Goal: Navigation & Orientation: Understand site structure

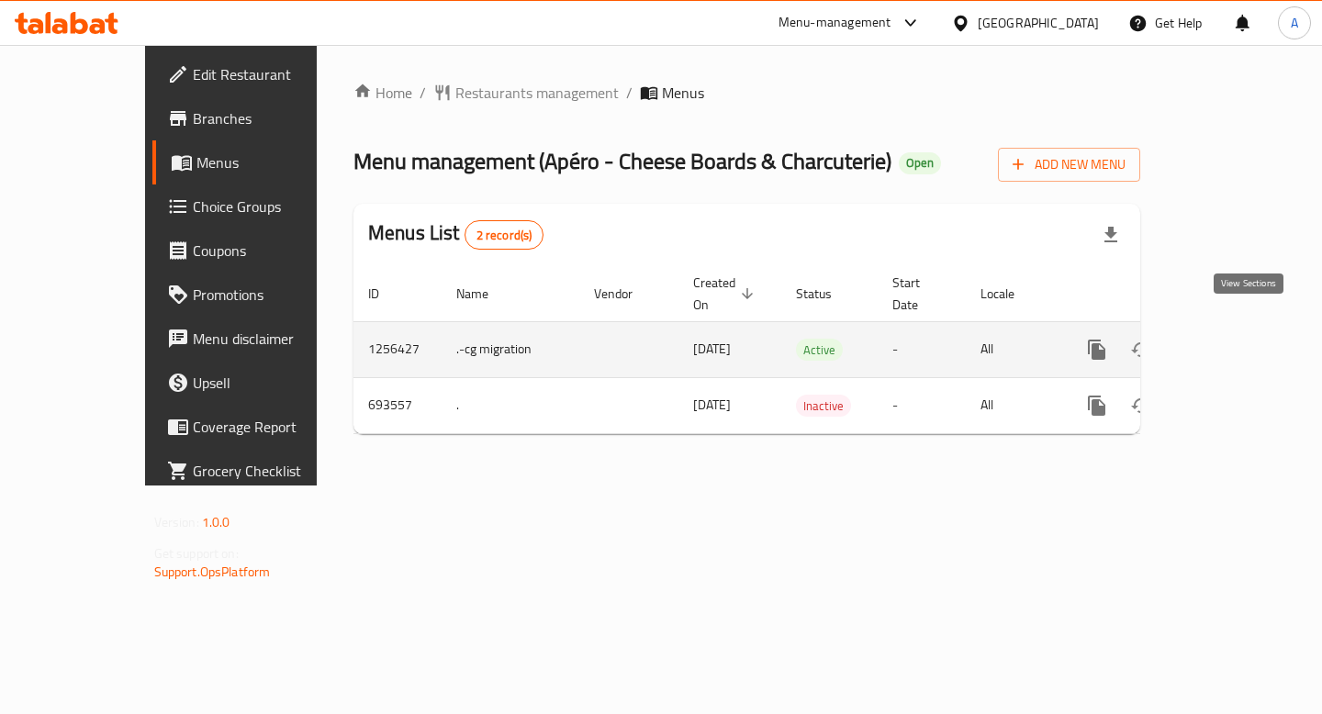
click at [1240, 339] on icon "enhanced table" at bounding box center [1229, 350] width 22 height 22
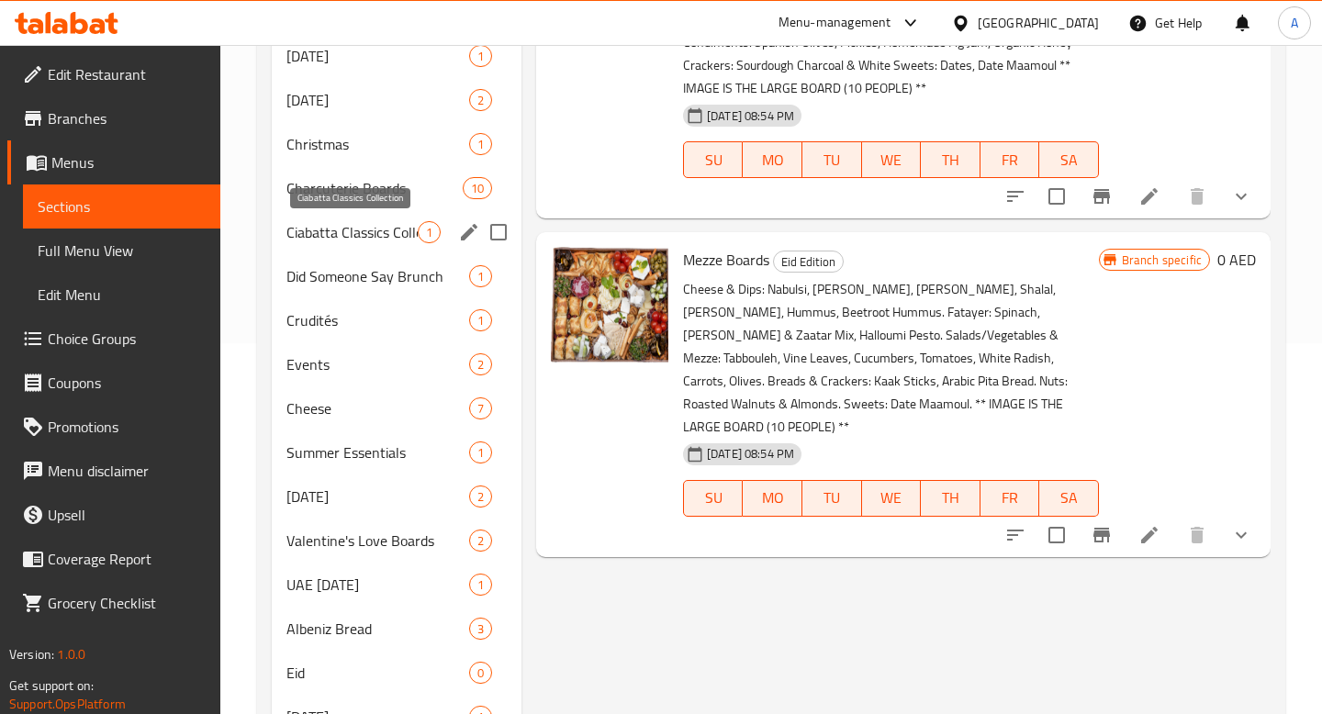
scroll to position [375, 0]
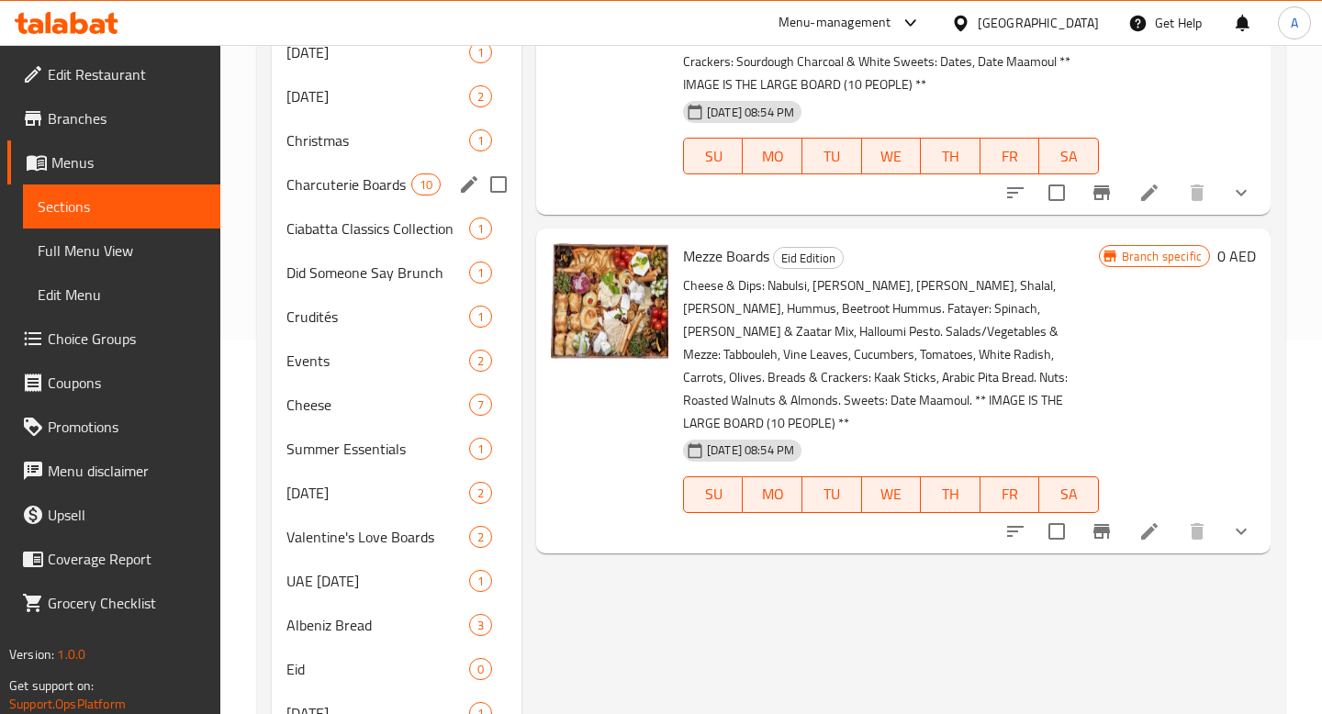
click at [343, 201] on div "Charcuterie Boards 10" at bounding box center [397, 184] width 250 height 44
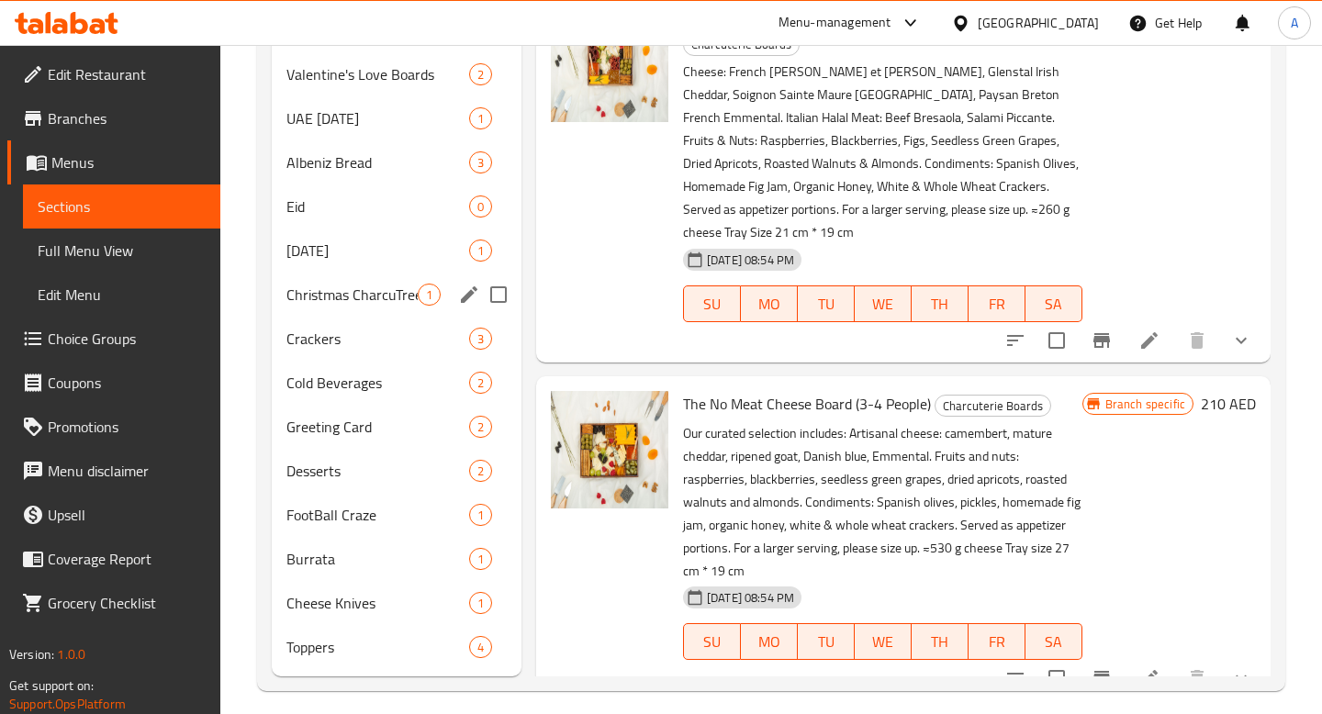
scroll to position [851, 0]
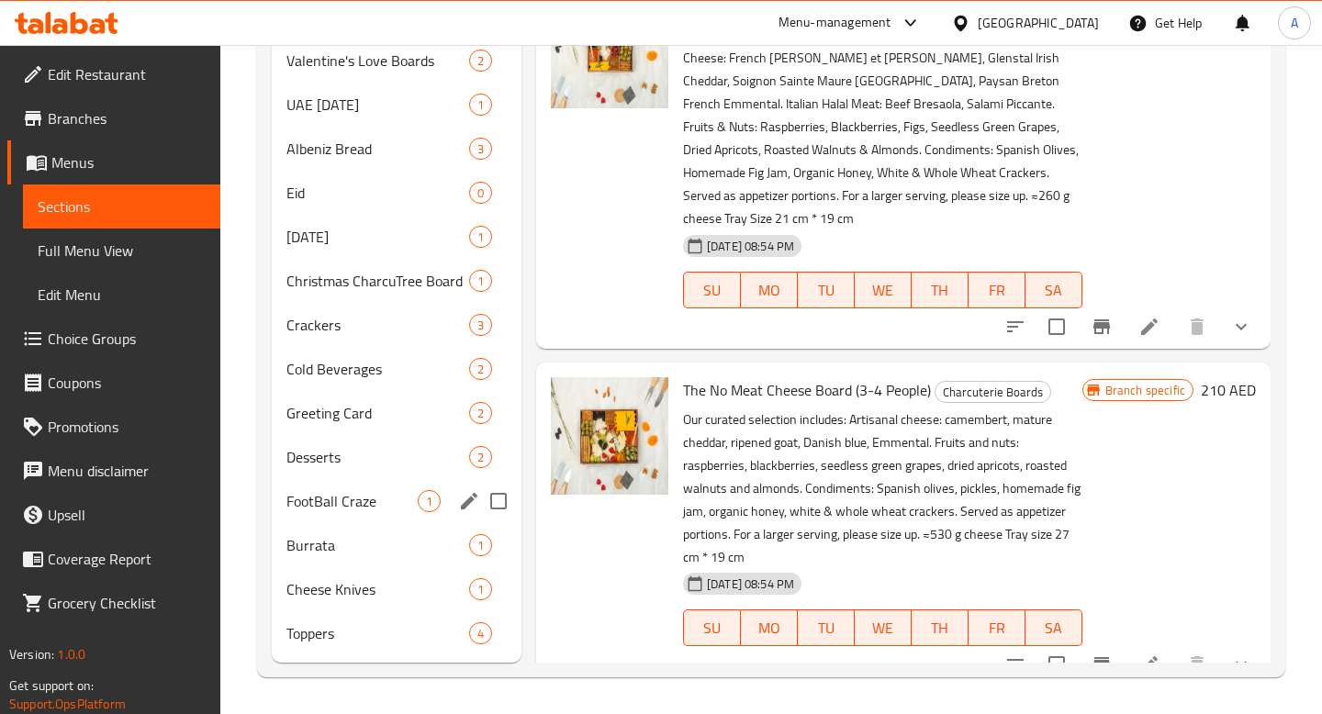
click at [332, 514] on div "FootBall Craze 1" at bounding box center [397, 501] width 250 height 44
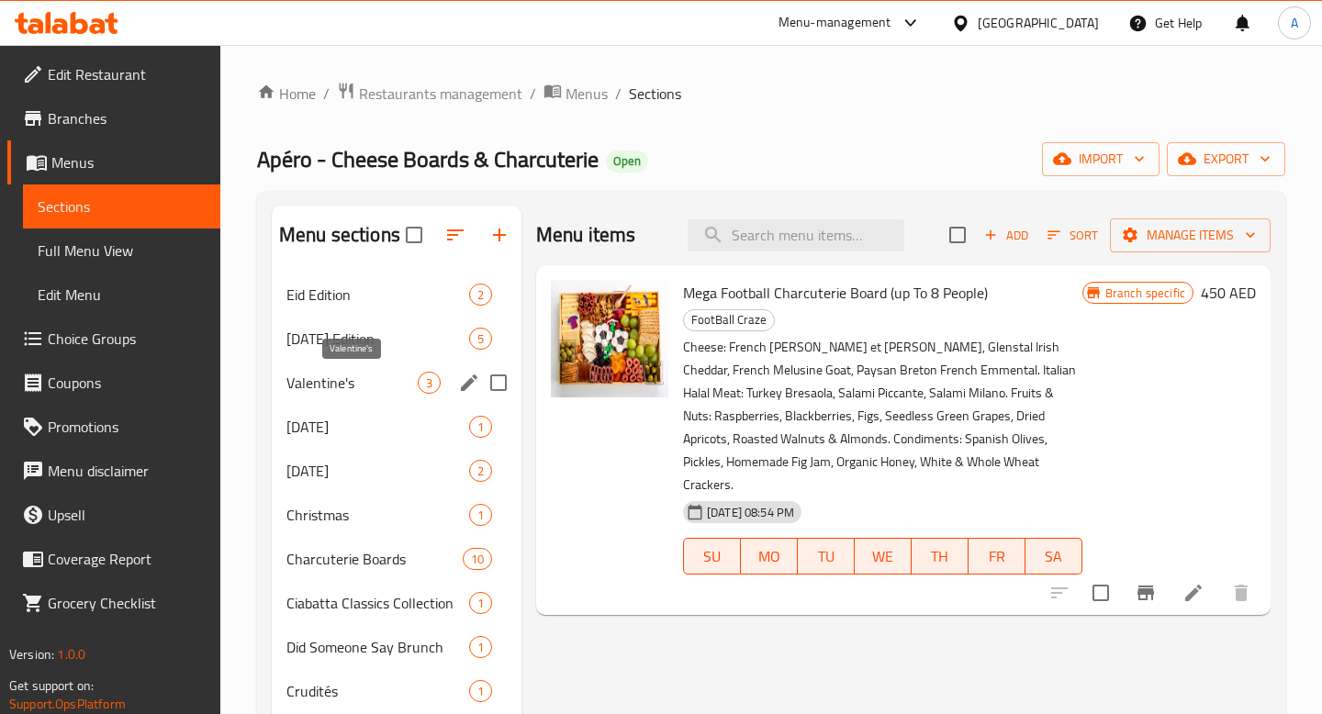
click at [324, 375] on span "Valentine's" at bounding box center [351, 383] width 131 height 22
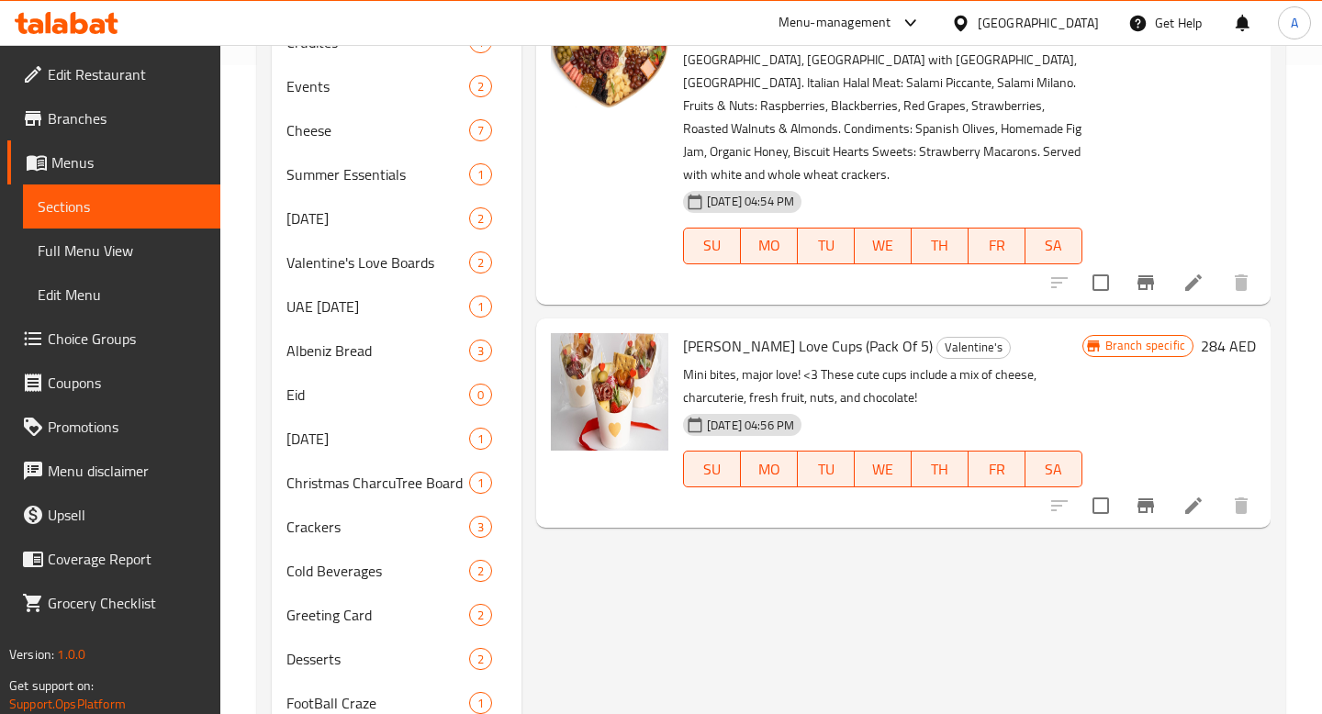
scroll to position [851, 0]
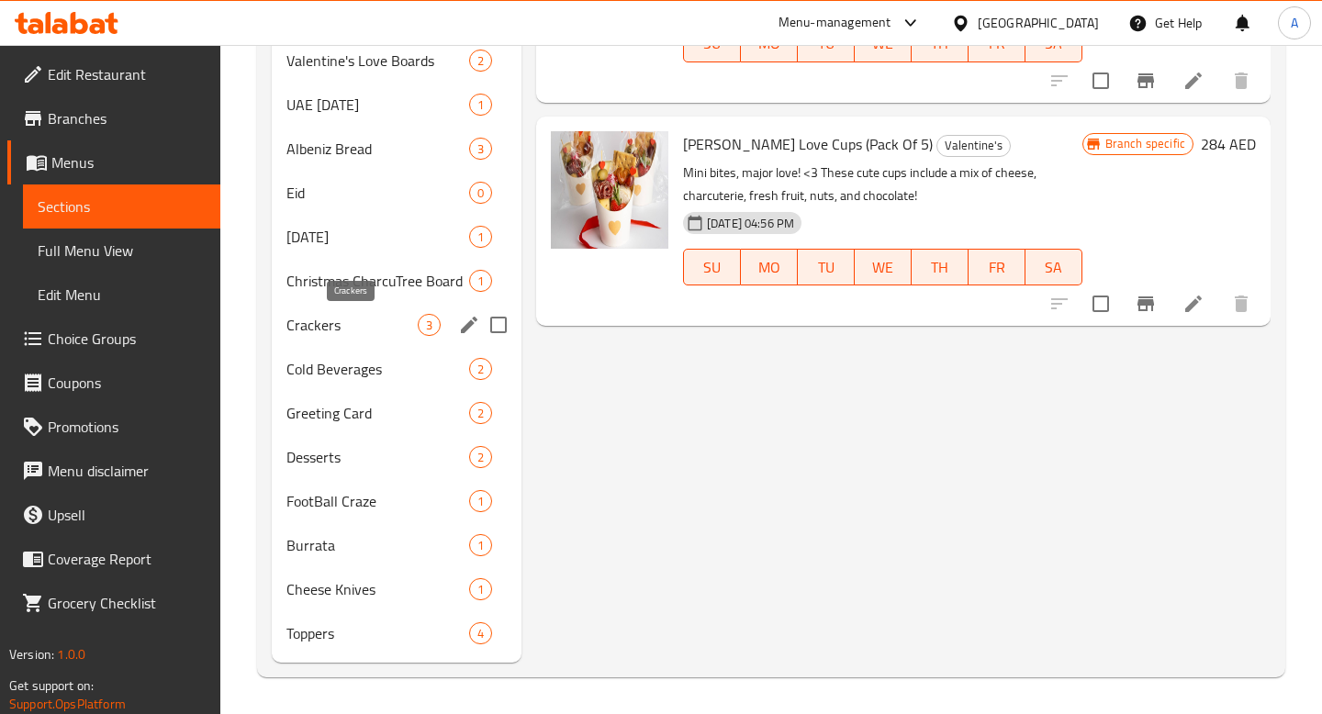
click at [324, 323] on span "Crackers" at bounding box center [351, 325] width 131 height 22
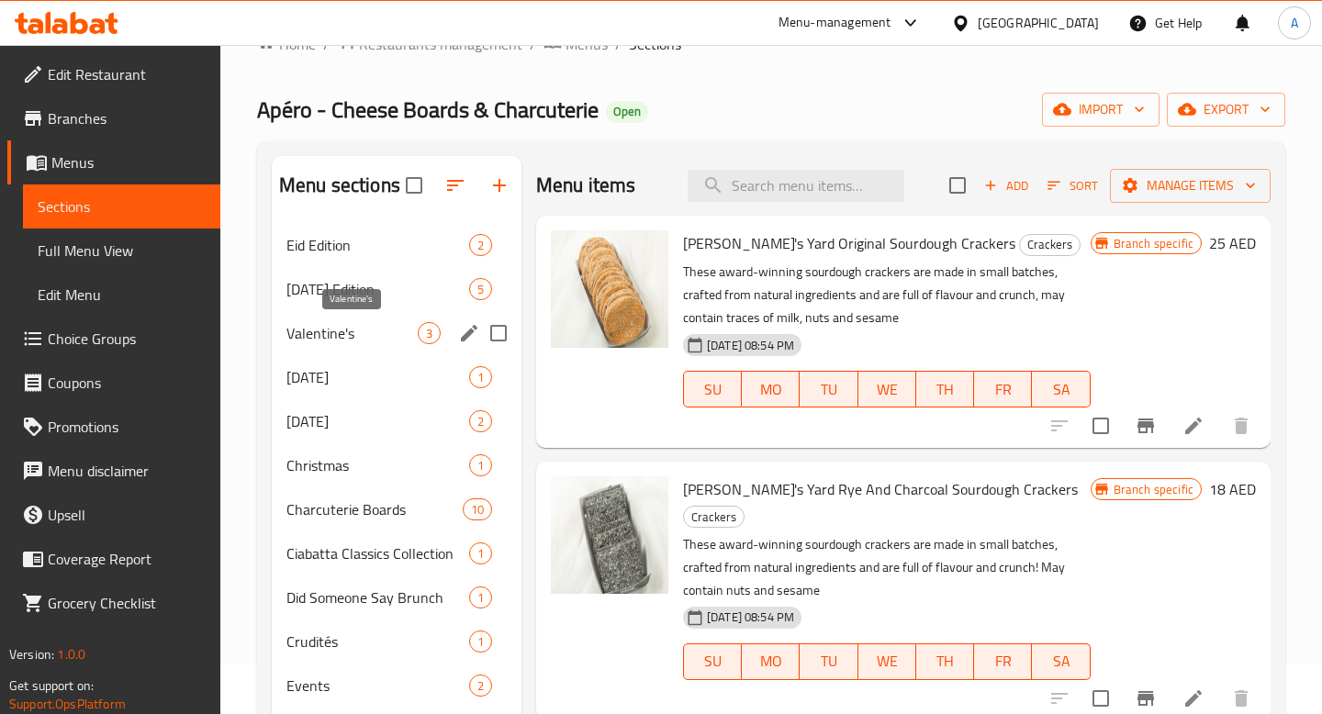
scroll to position [49, 0]
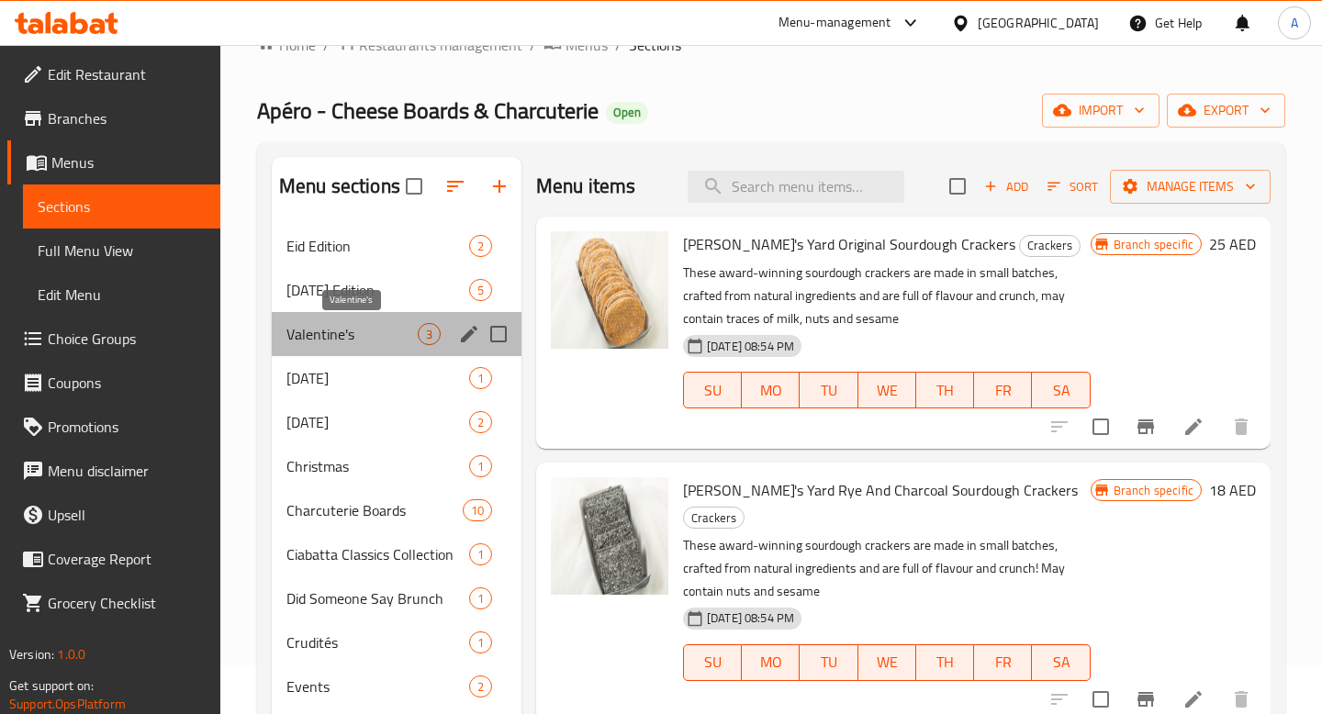
click at [324, 324] on span "Valentine's" at bounding box center [351, 334] width 131 height 22
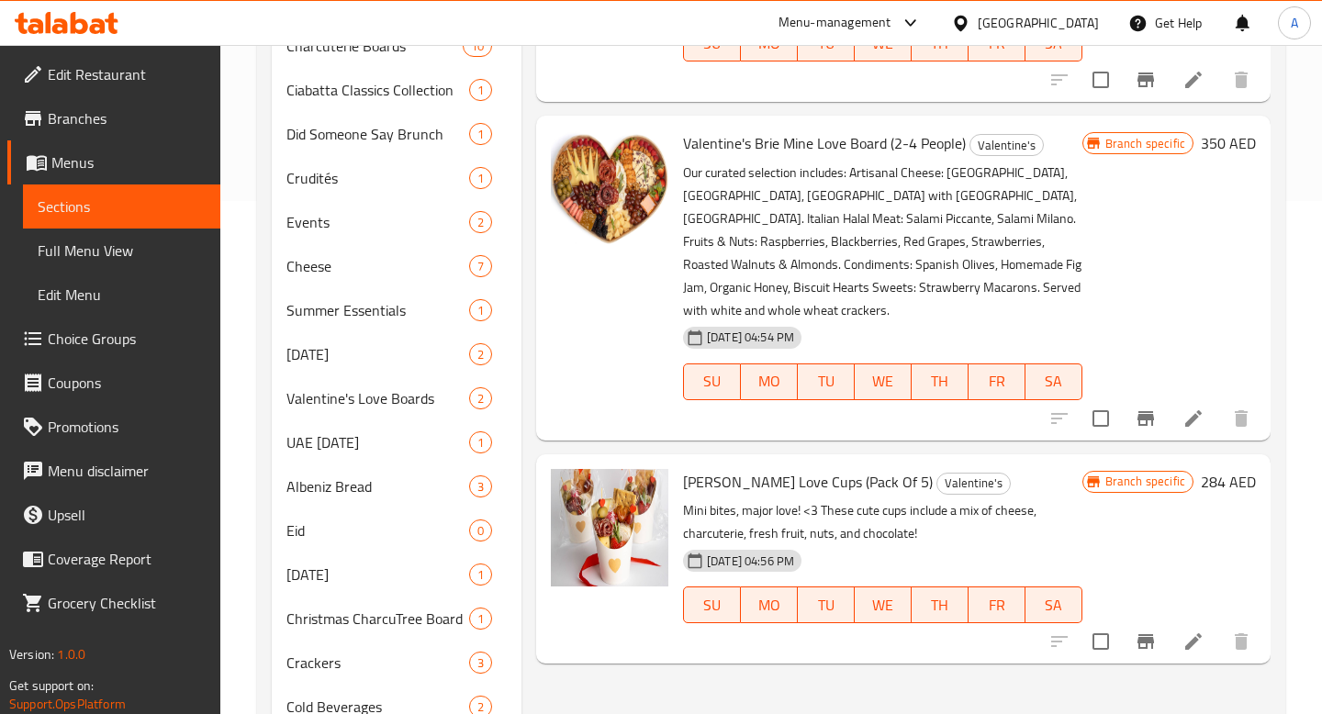
scroll to position [471, 0]
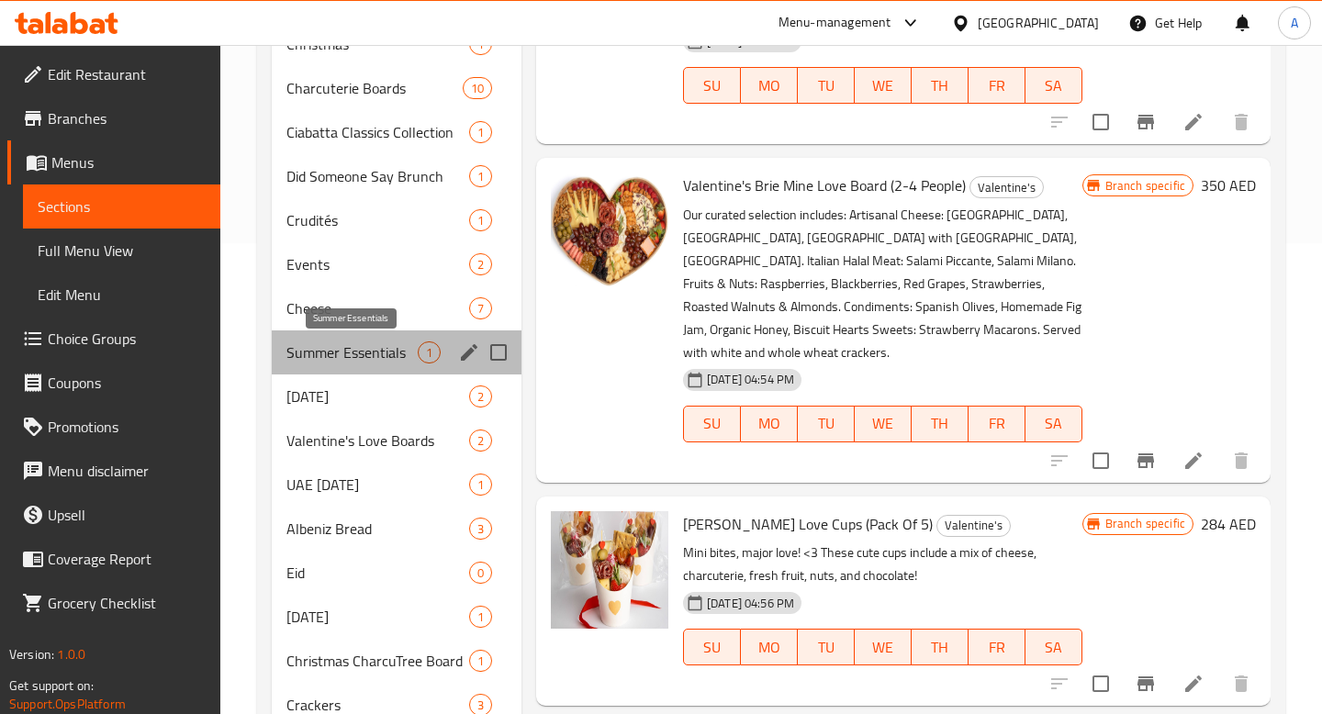
click at [336, 360] on span "Summer Essentials" at bounding box center [351, 353] width 131 height 22
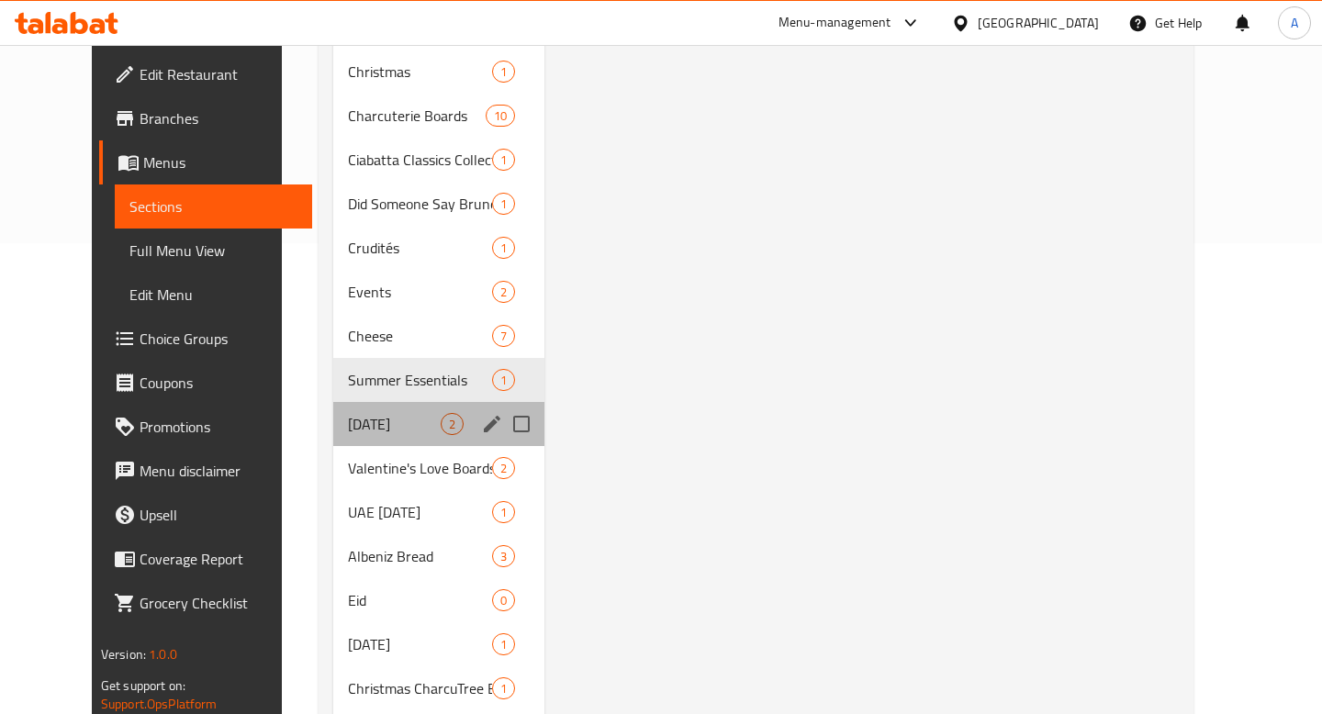
click at [339, 408] on div "[DATE] 2" at bounding box center [438, 424] width 211 height 44
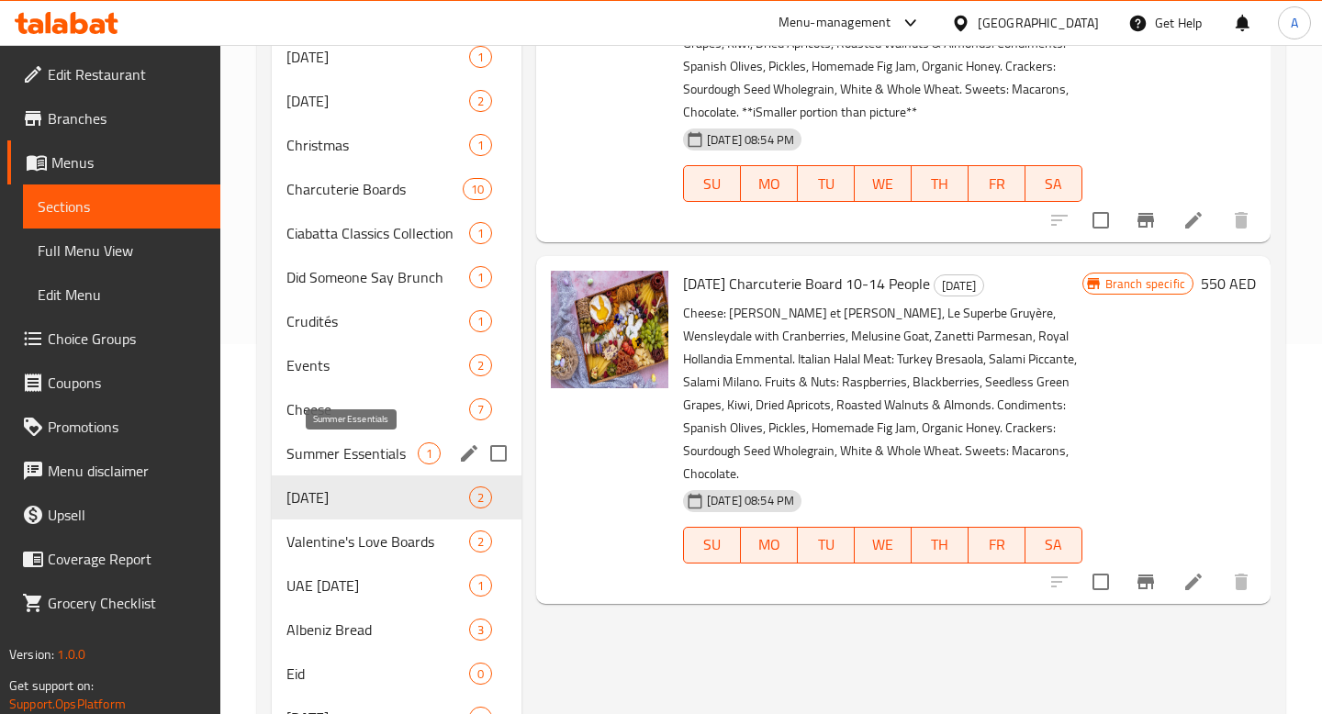
scroll to position [383, 0]
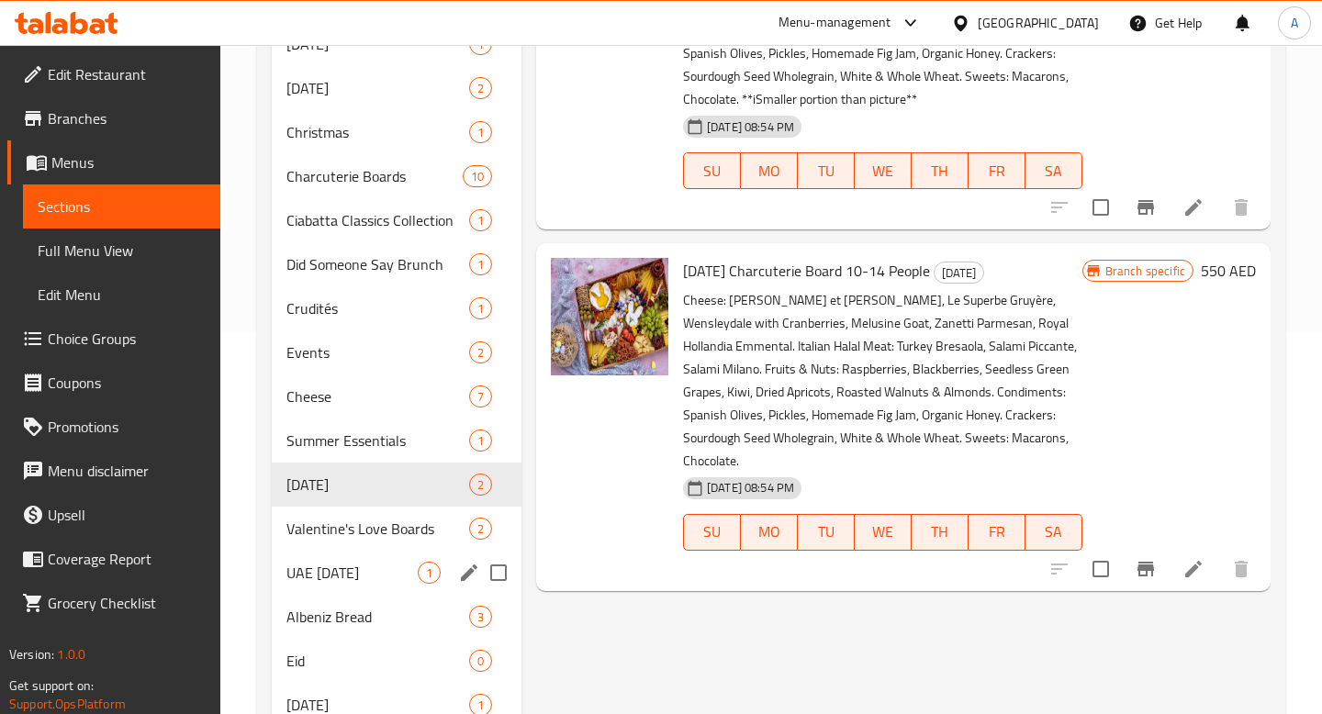
click at [348, 584] on div "UAE [DATE] 1" at bounding box center [397, 573] width 250 height 44
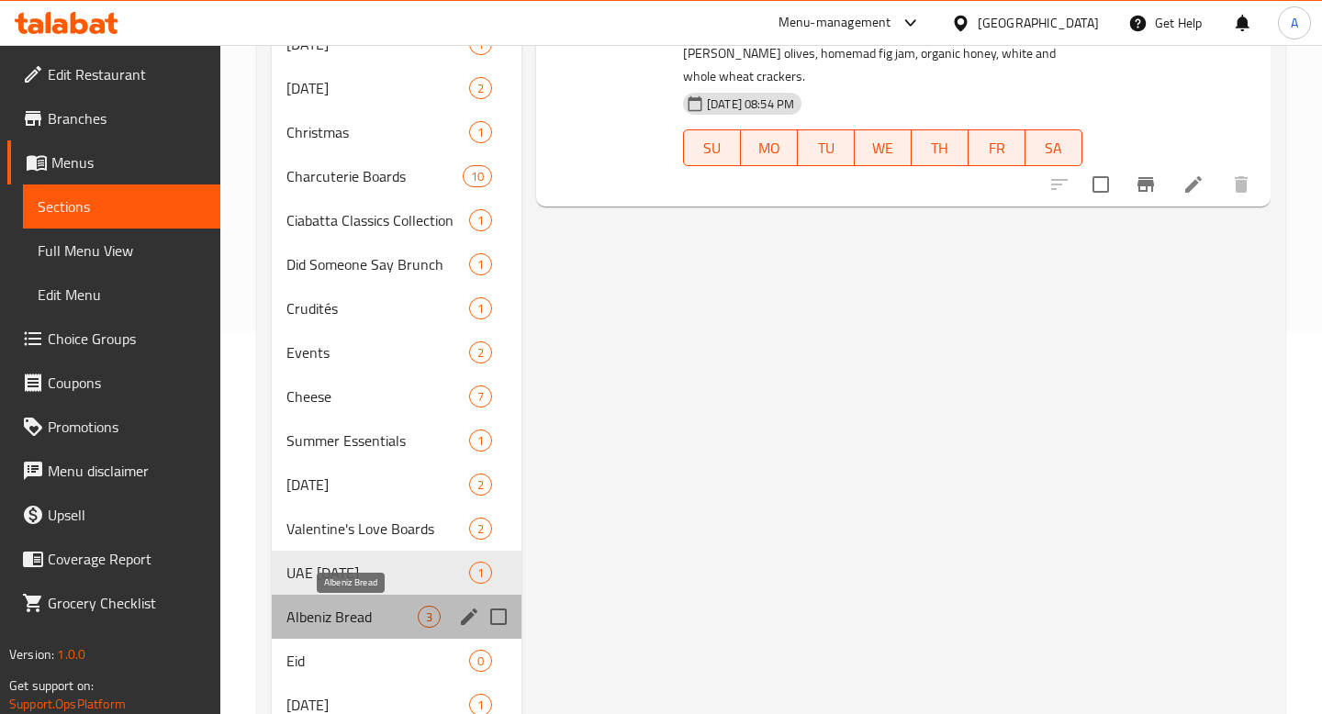
click at [340, 622] on span "Albeniz Bread" at bounding box center [351, 617] width 131 height 22
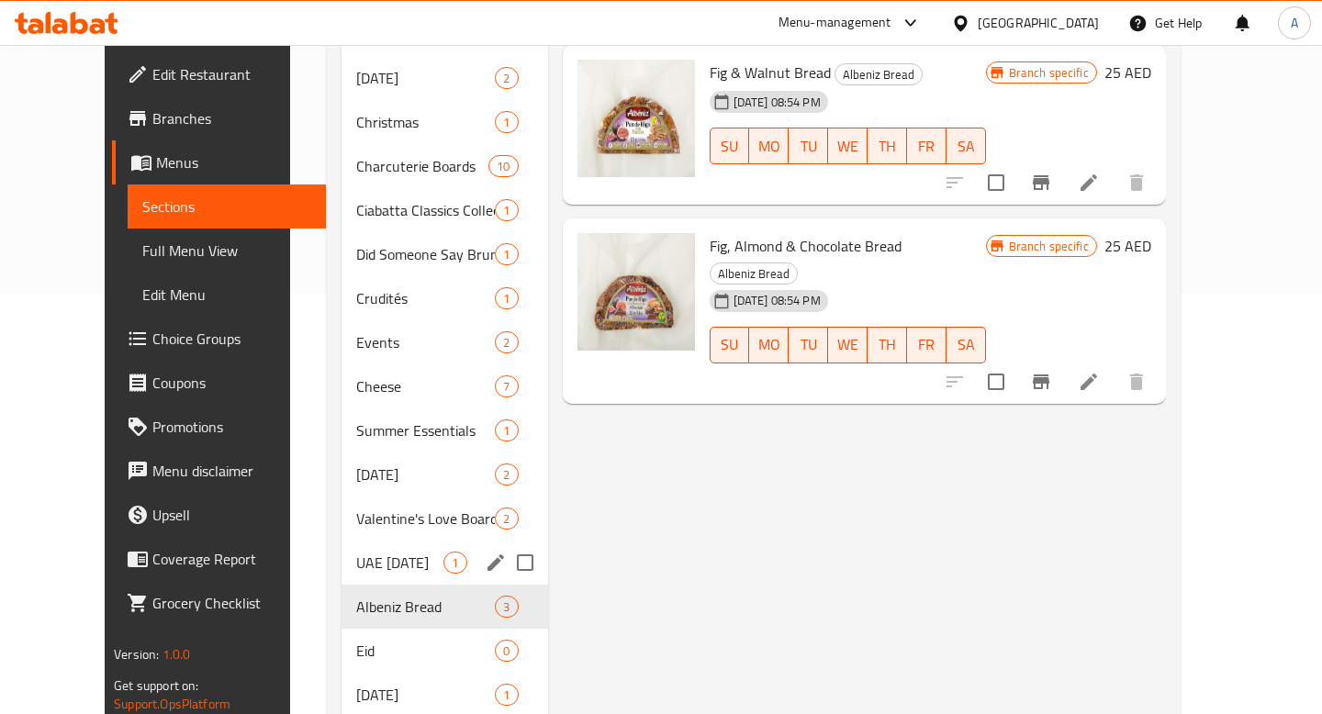
scroll to position [426, 0]
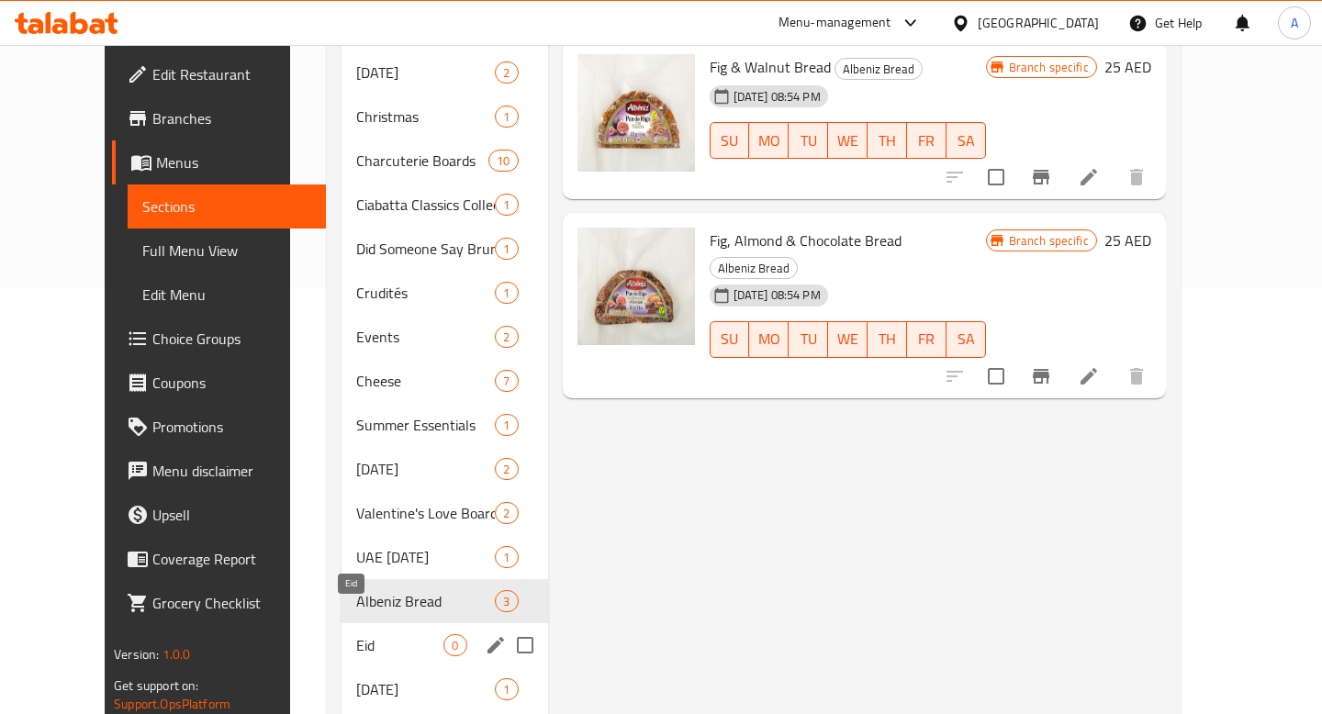
click at [356, 634] on span "Eid" at bounding box center [399, 645] width 87 height 22
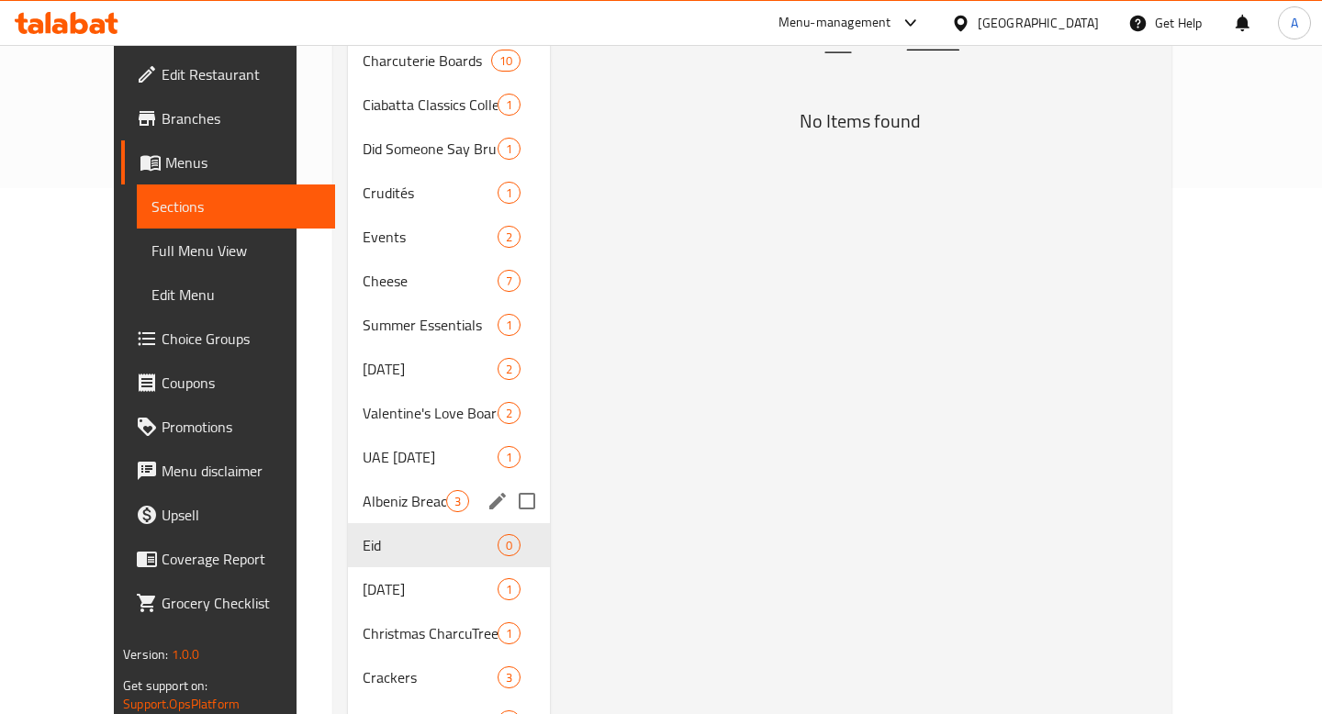
scroll to position [536, 0]
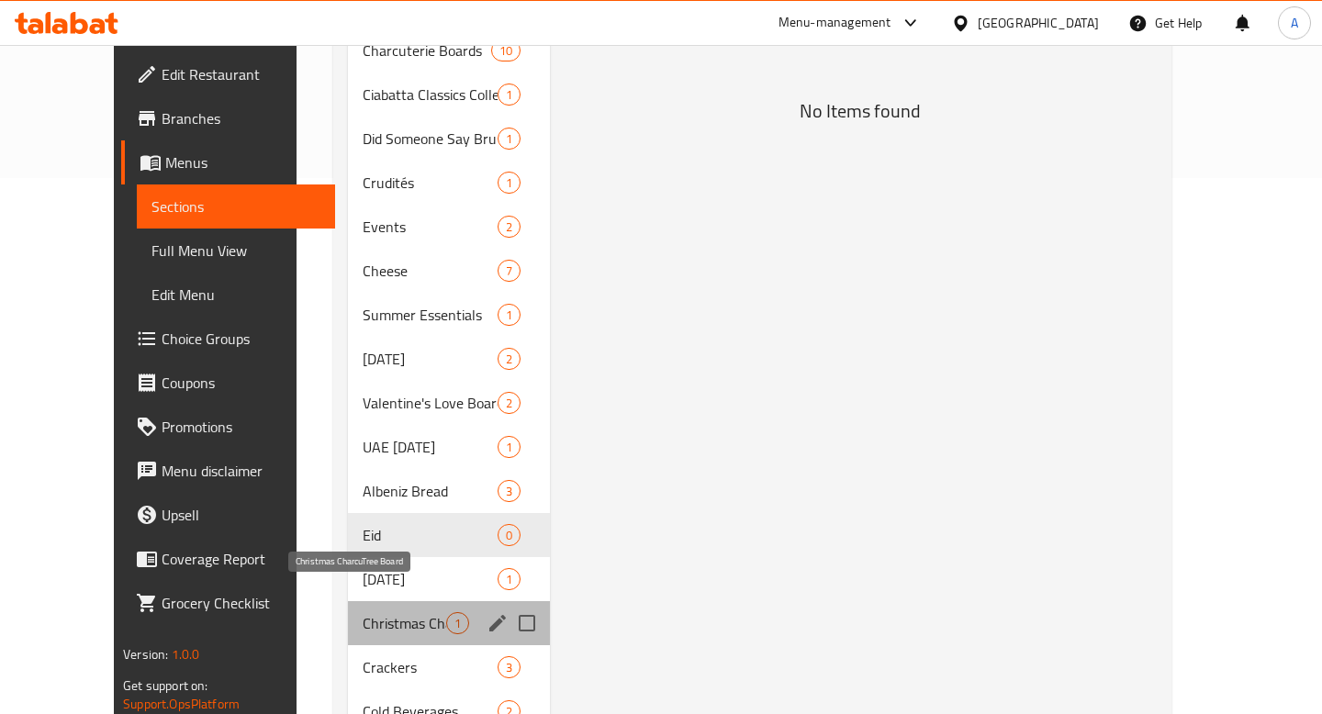
click at [363, 612] on span "Christmas CharcuTree Board" at bounding box center [405, 623] width 84 height 22
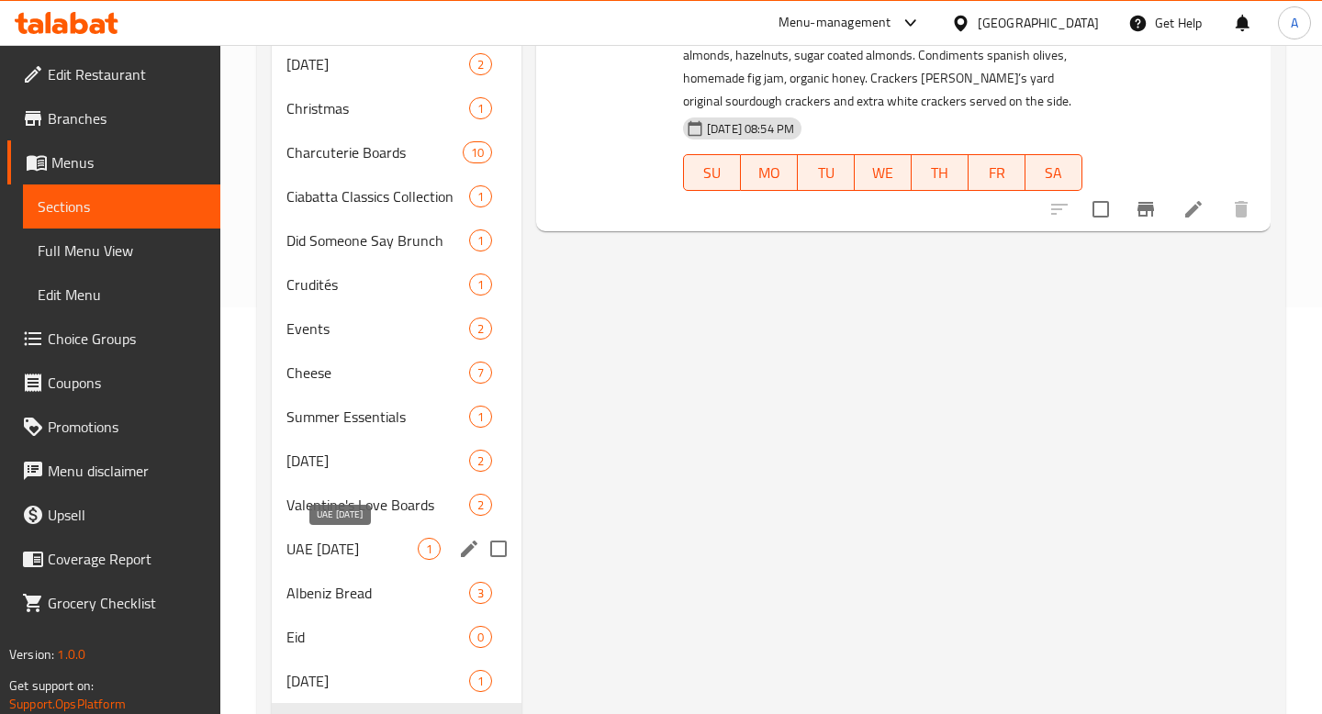
scroll to position [409, 0]
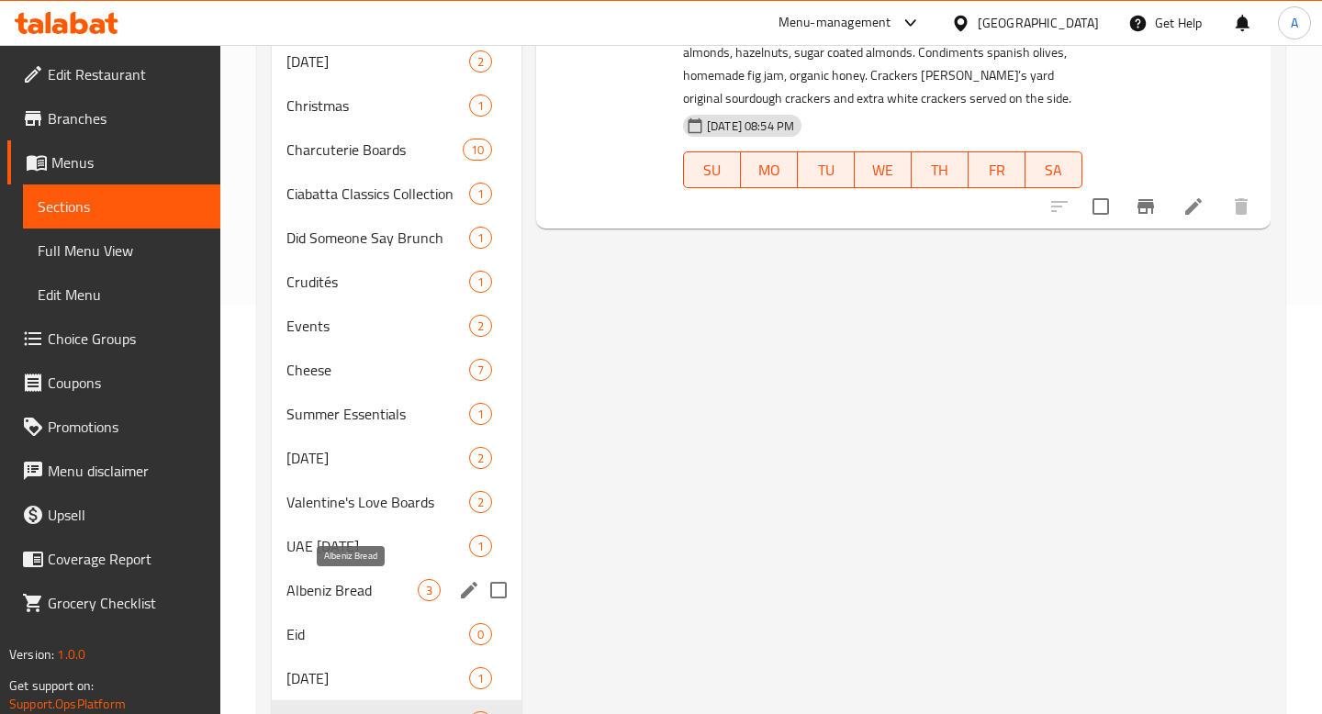
click at [319, 591] on span "Albeniz Bread" at bounding box center [351, 590] width 131 height 22
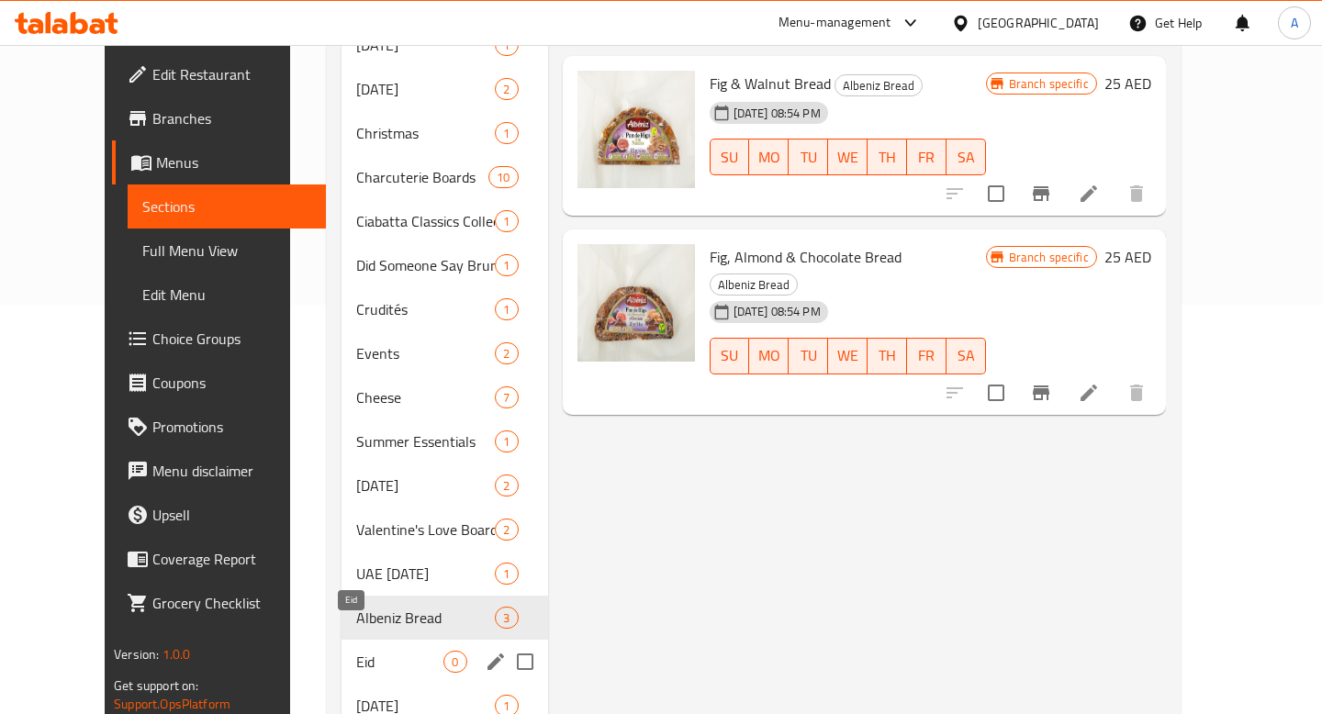
click at [356, 651] on span "Eid" at bounding box center [399, 662] width 87 height 22
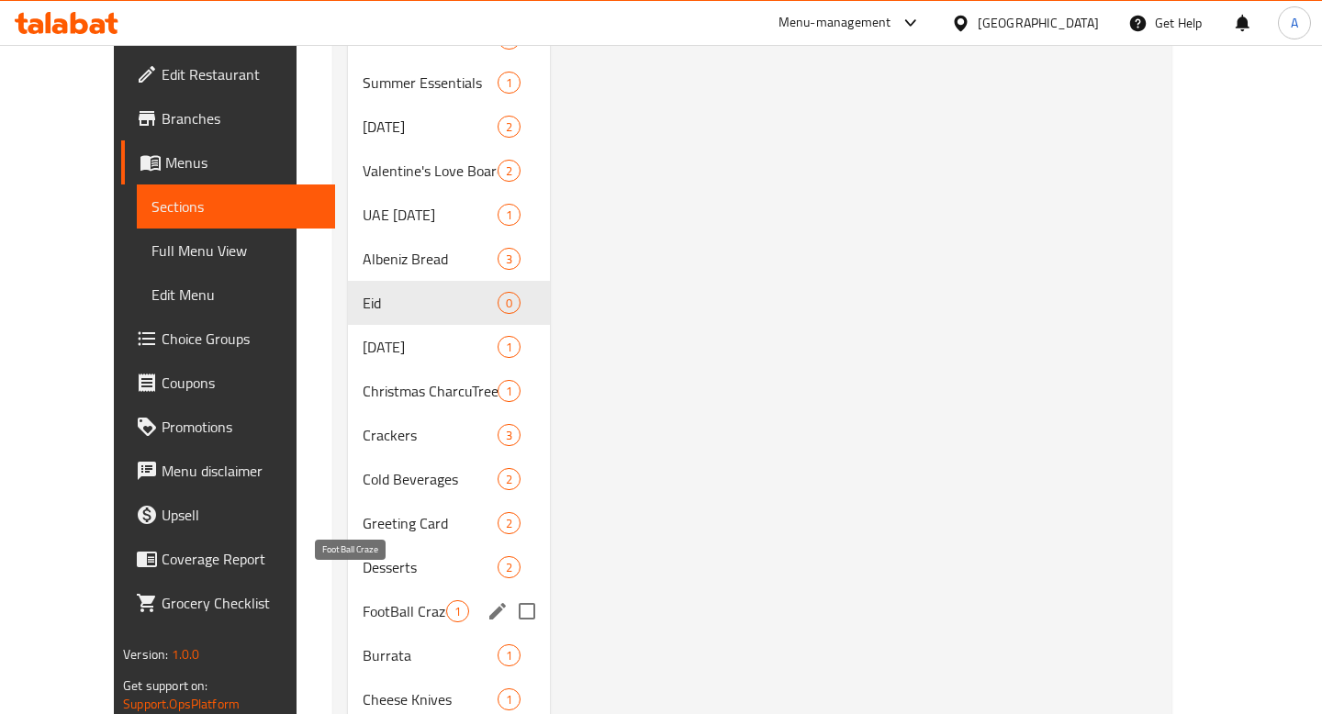
scroll to position [778, 0]
